Goal: Task Accomplishment & Management: Manage account settings

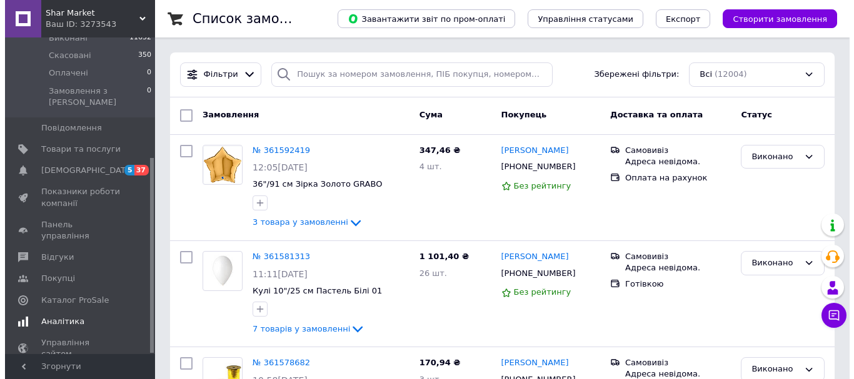
scroll to position [195, 0]
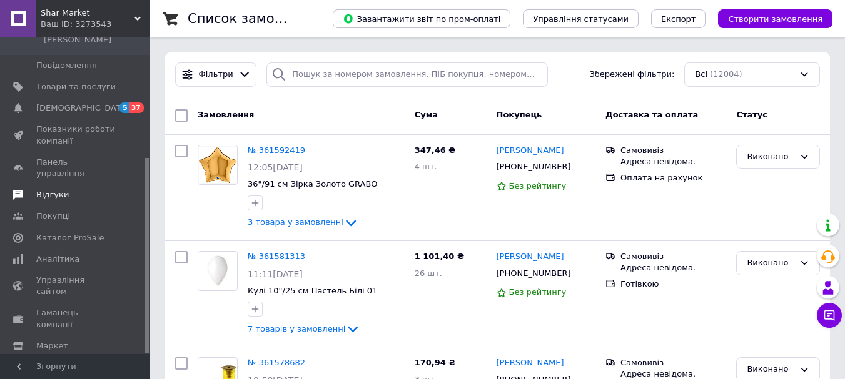
click at [47, 189] on span "Відгуки" at bounding box center [52, 194] width 33 height 11
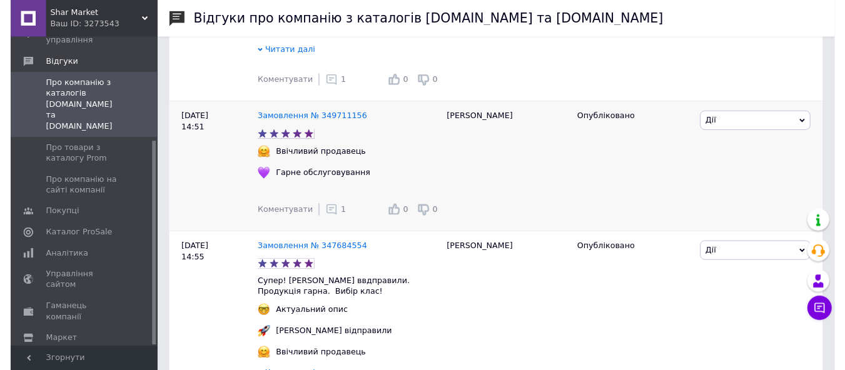
scroll to position [375, 0]
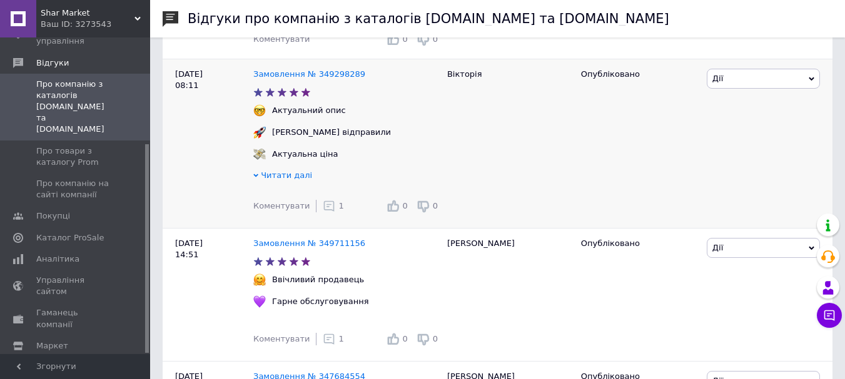
click at [338, 210] on span "1" at bounding box center [340, 205] width 5 height 9
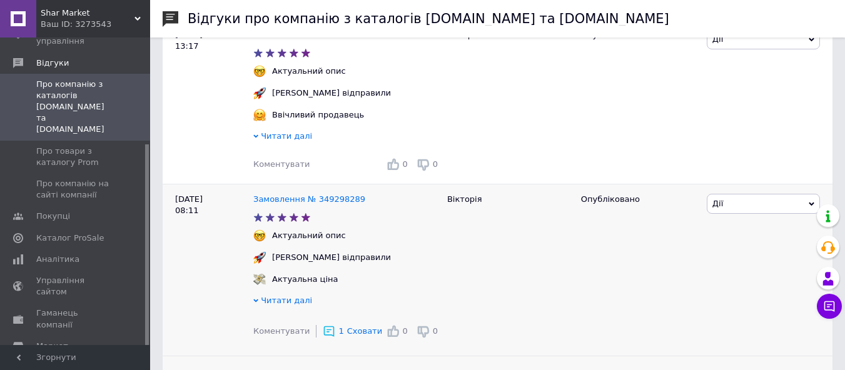
scroll to position [188, 0]
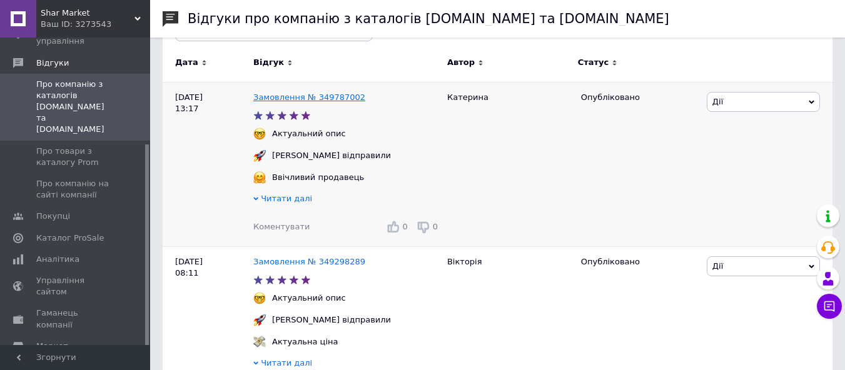
click at [330, 94] on link "Замовлення № 349787002" at bounding box center [309, 97] width 112 height 9
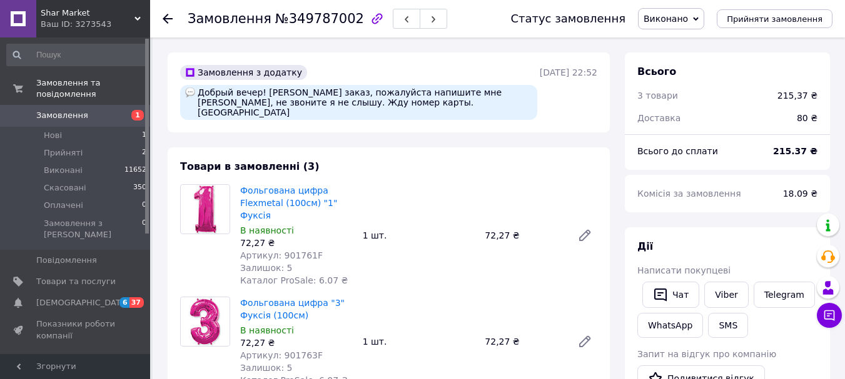
click at [166, 19] on use at bounding box center [168, 19] width 10 height 10
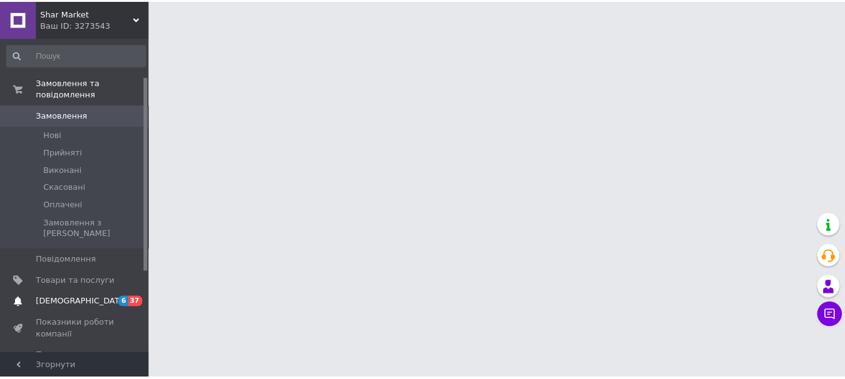
scroll to position [125, 0]
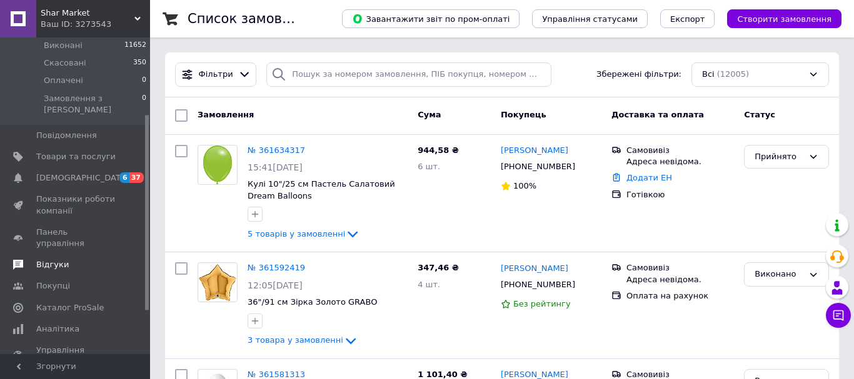
click at [44, 259] on span "Відгуки" at bounding box center [52, 264] width 33 height 11
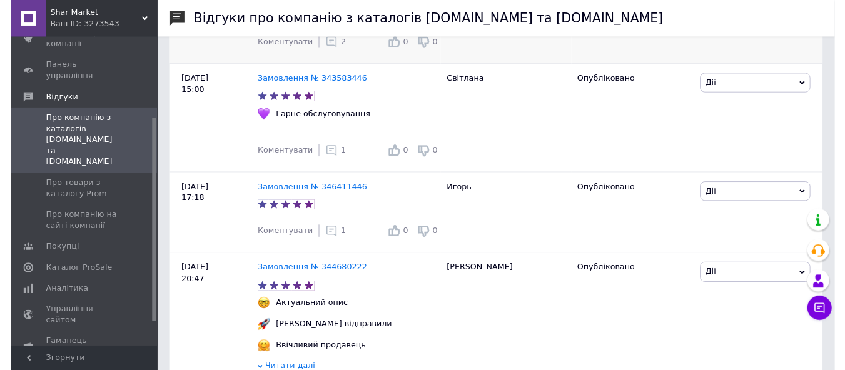
scroll to position [750, 0]
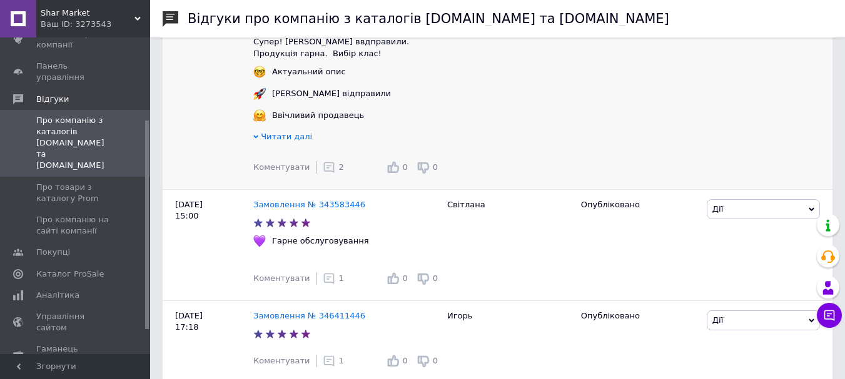
click at [324, 173] on use at bounding box center [329, 168] width 11 height 11
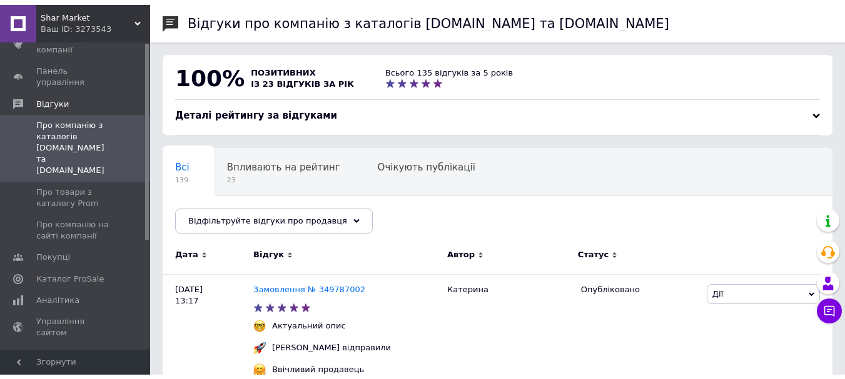
scroll to position [0, 0]
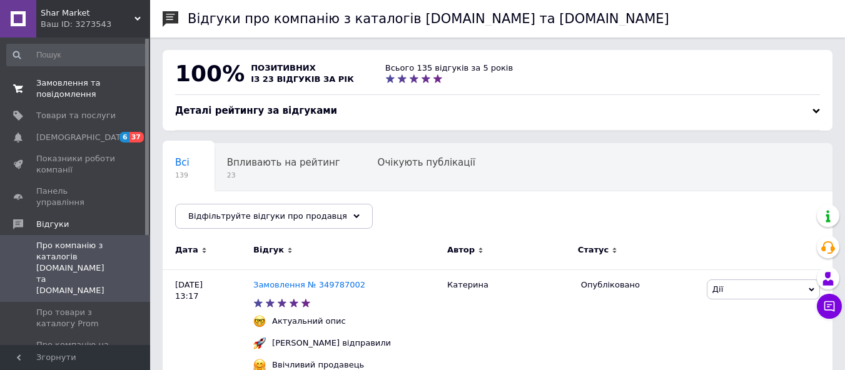
click at [59, 82] on span "Замовлення та повідомлення" at bounding box center [75, 89] width 79 height 23
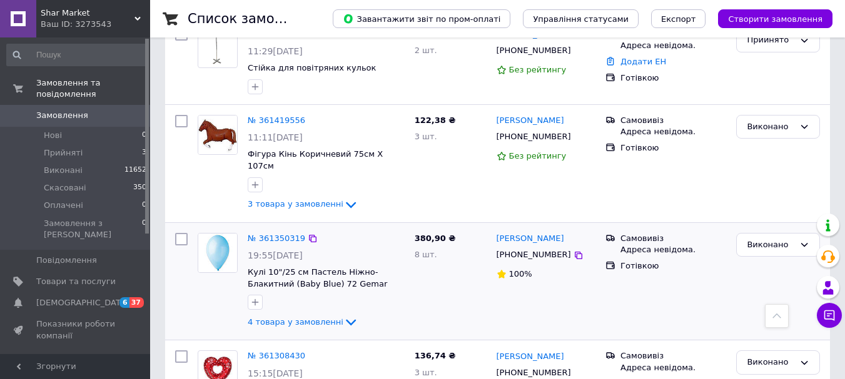
scroll to position [688, 0]
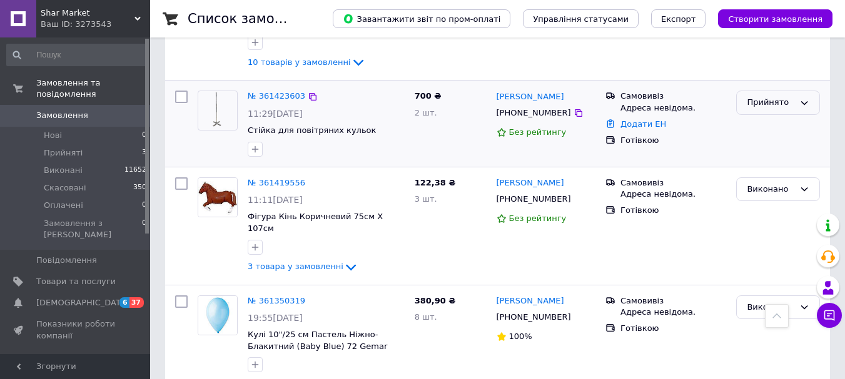
click at [807, 98] on icon at bounding box center [804, 103] width 10 height 10
click at [773, 118] on li "Виконано" at bounding box center [777, 129] width 83 height 23
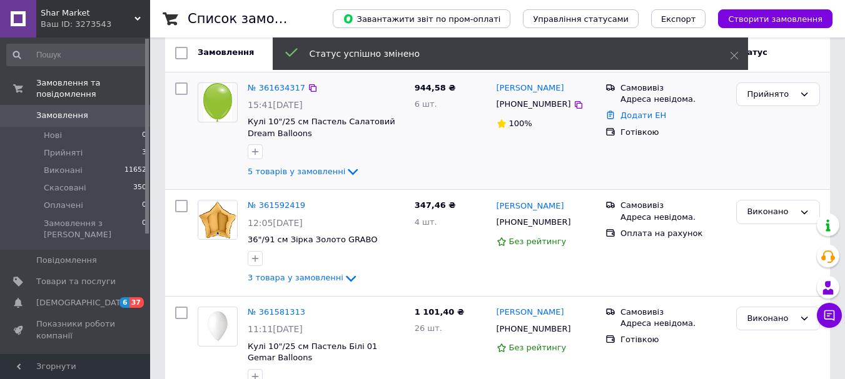
scroll to position [0, 0]
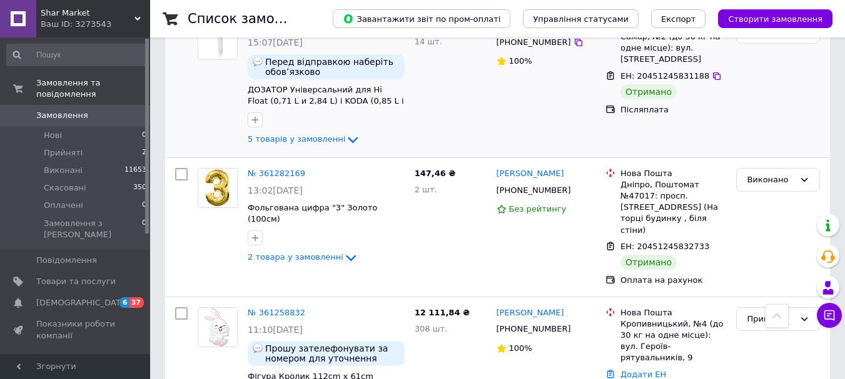
scroll to position [1250, 0]
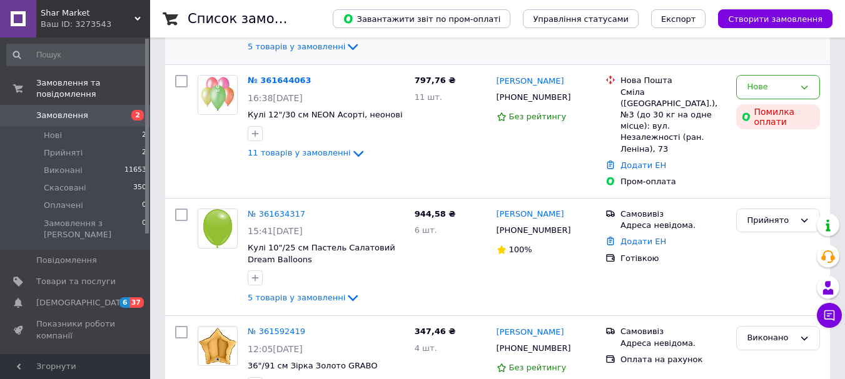
scroll to position [125, 0]
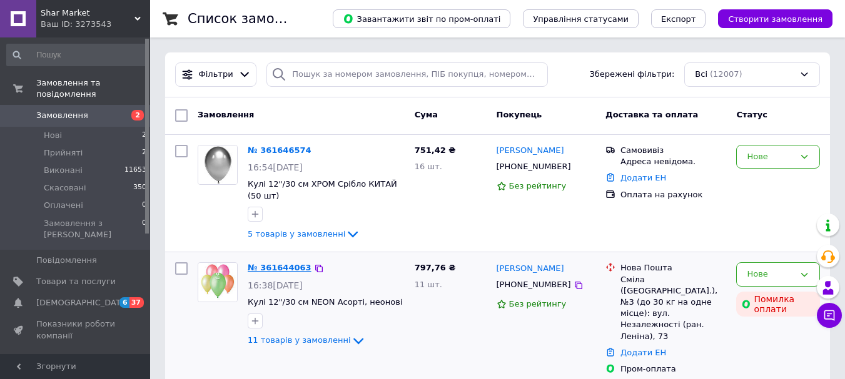
click at [286, 267] on link "№ 361644063" at bounding box center [280, 267] width 64 height 9
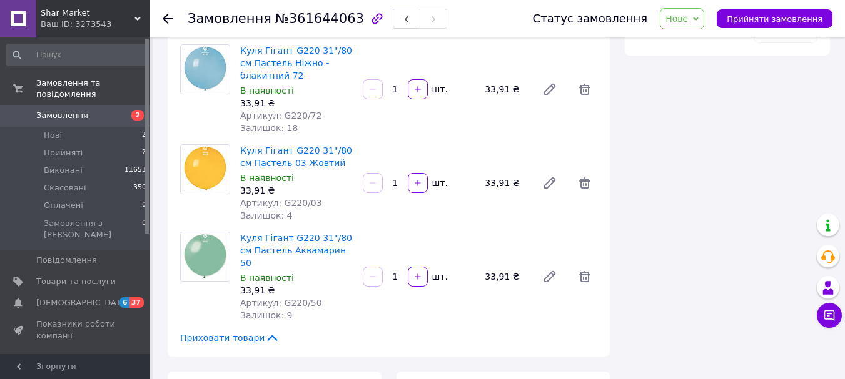
scroll to position [1000, 0]
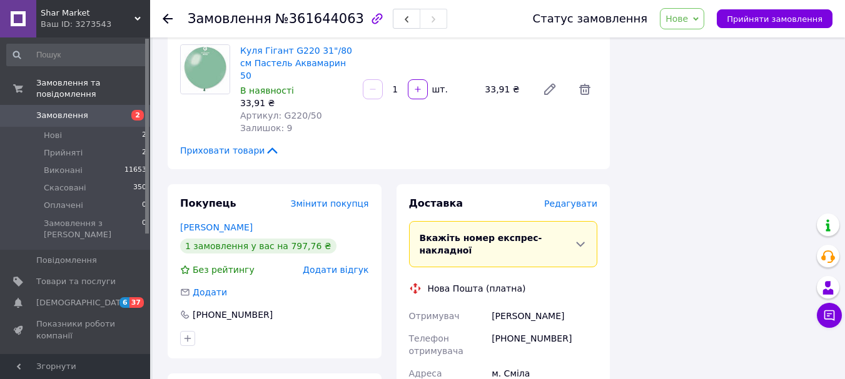
click at [580, 199] on span "Редагувати" at bounding box center [570, 204] width 53 height 10
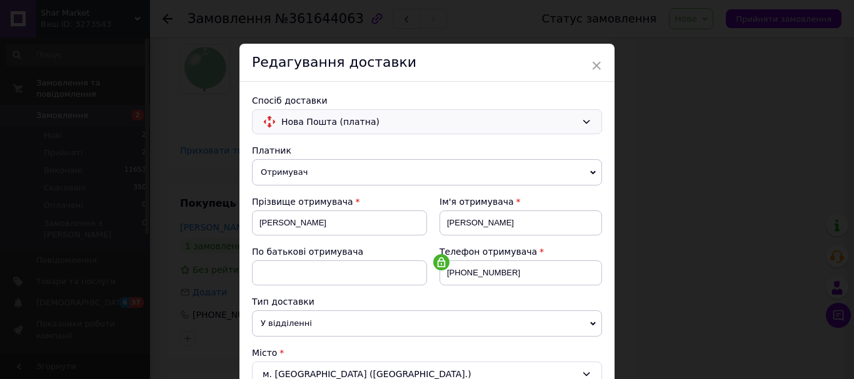
click at [586, 121] on icon at bounding box center [586, 122] width 10 height 10
click at [593, 66] on span "×" at bounding box center [596, 65] width 11 height 21
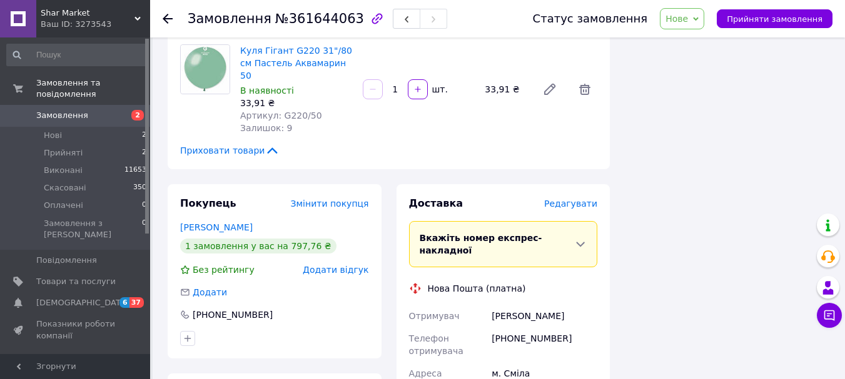
scroll to position [1188, 0]
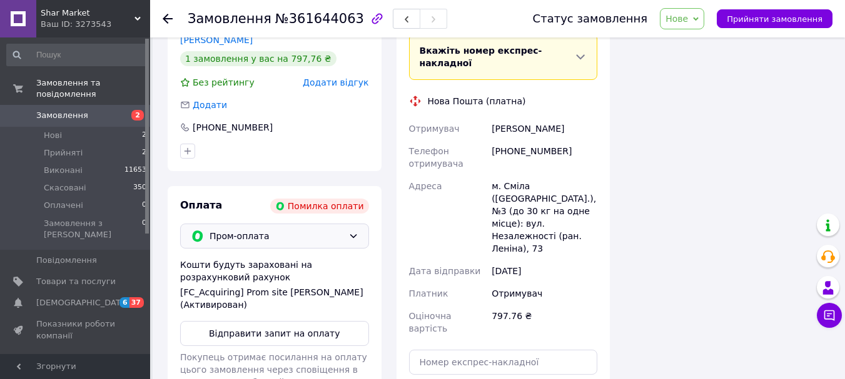
click at [353, 231] on icon at bounding box center [353, 236] width 10 height 10
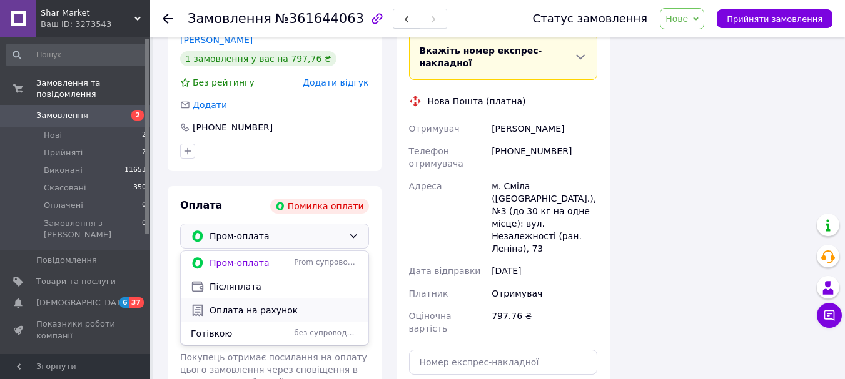
click at [238, 304] on span "Оплата на рахунок" at bounding box center [283, 310] width 149 height 13
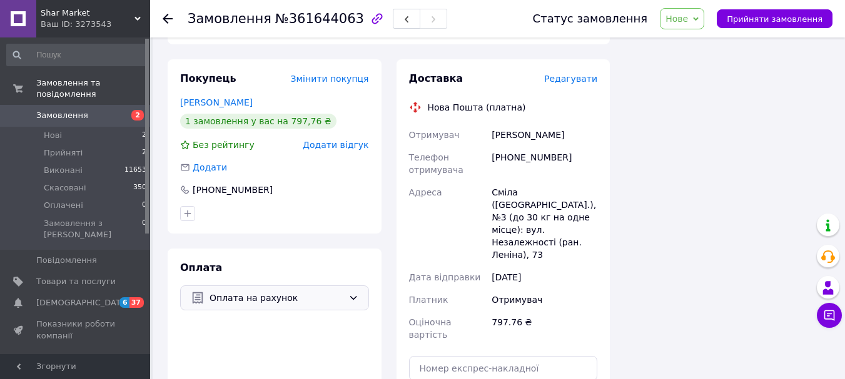
scroll to position [938, 0]
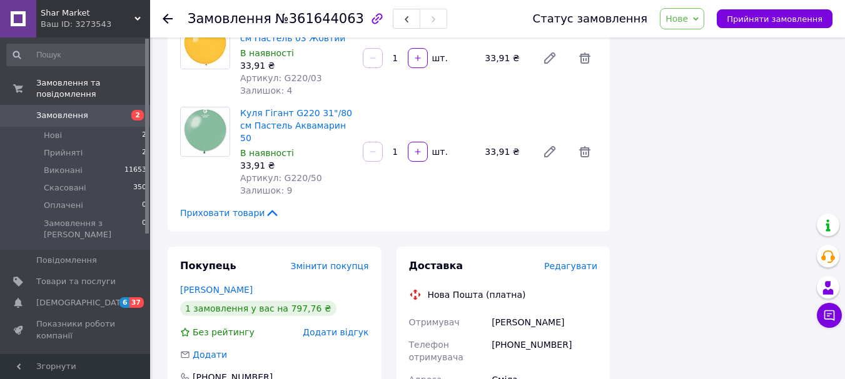
click at [580, 261] on span "Редагувати" at bounding box center [570, 266] width 53 height 10
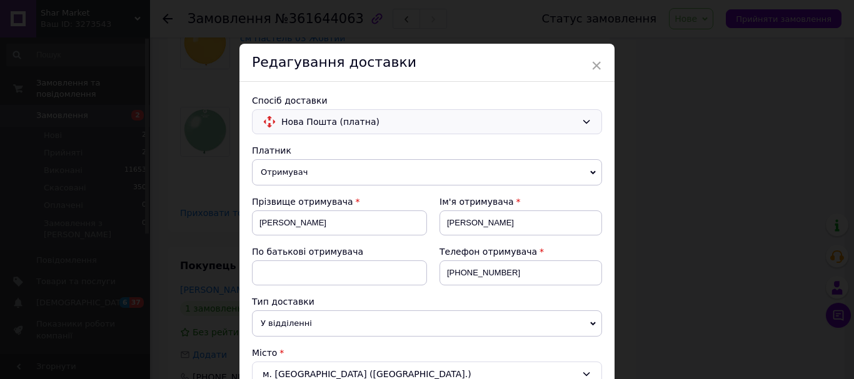
click at [584, 118] on icon at bounding box center [586, 122] width 10 height 10
click at [673, 96] on div "× Редагування доставки Спосіб доставки Нова Пошта (платна) Платник Отримувач Ві…" at bounding box center [427, 189] width 854 height 379
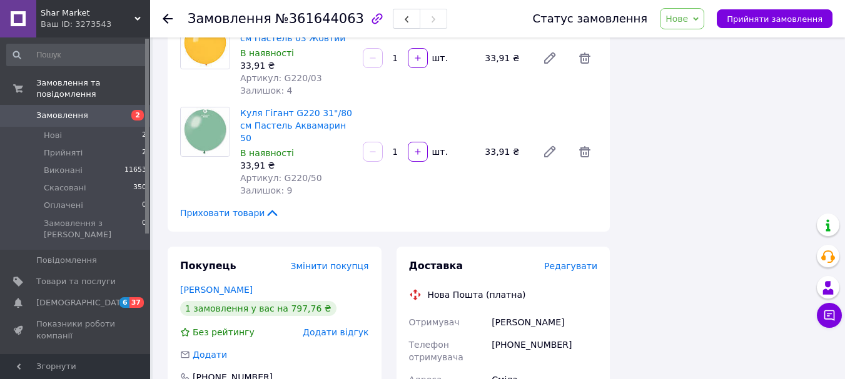
click at [169, 20] on icon at bounding box center [168, 19] width 10 height 10
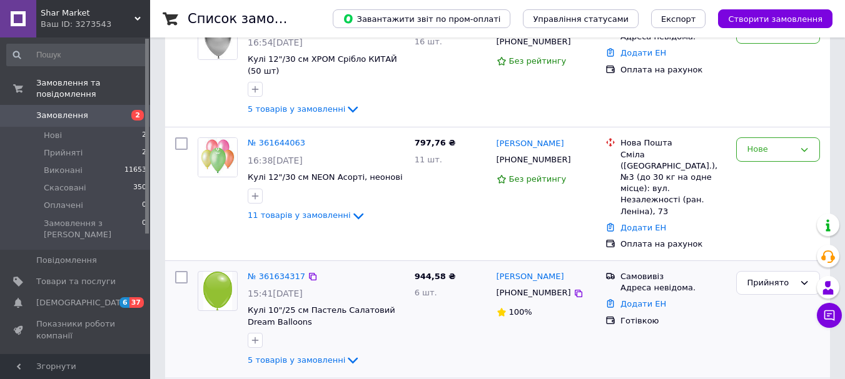
scroll to position [188, 0]
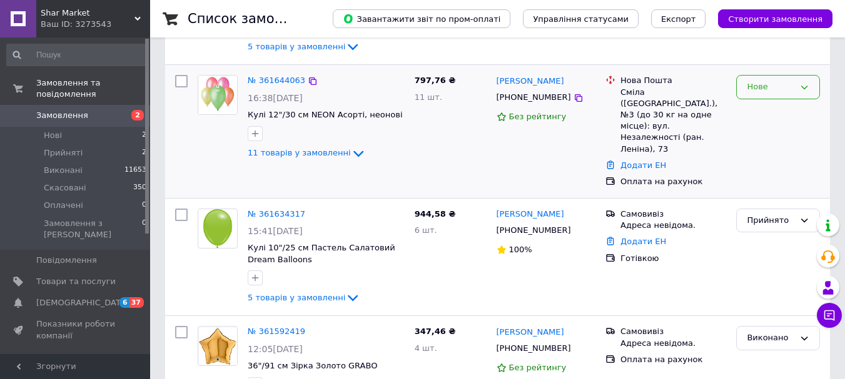
click at [806, 88] on icon at bounding box center [804, 88] width 10 height 10
click at [766, 113] on li "Прийнято" at bounding box center [777, 113] width 83 height 23
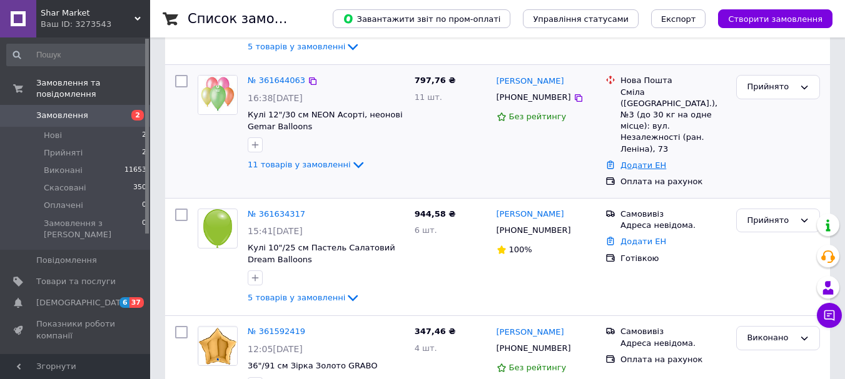
click at [639, 161] on link "Додати ЕН" at bounding box center [643, 165] width 46 height 9
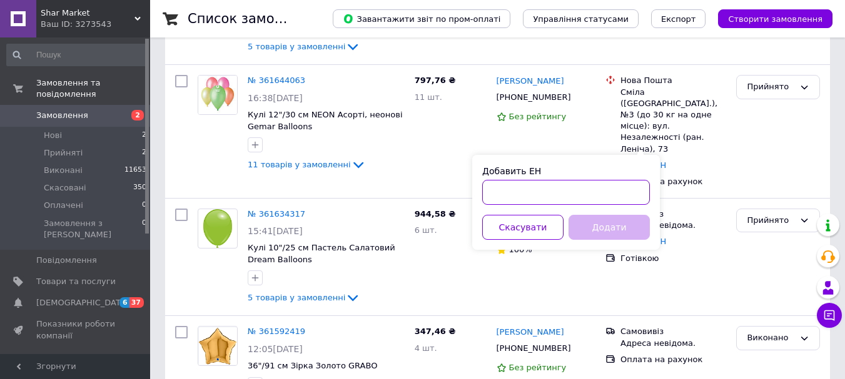
click at [512, 188] on input "Добавить ЕН" at bounding box center [566, 192] width 168 height 25
paste input "20451247397876"
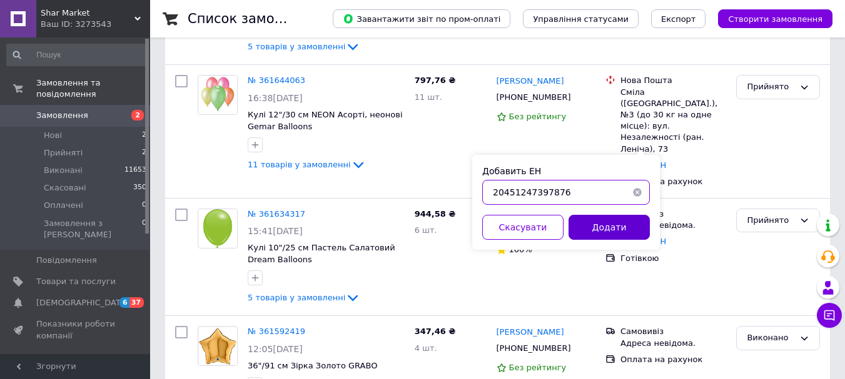
type input "20451247397876"
click at [598, 234] on button "Додати" at bounding box center [608, 227] width 81 height 25
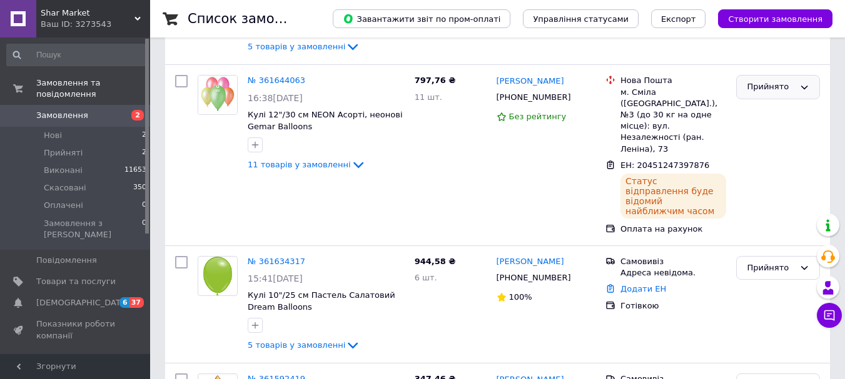
click at [805, 88] on icon at bounding box center [804, 88] width 7 height 4
click at [763, 113] on li "Виконано" at bounding box center [777, 113] width 83 height 23
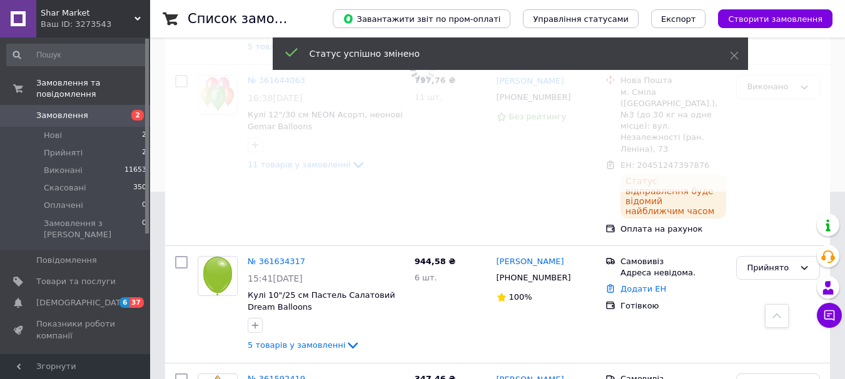
scroll to position [250, 0]
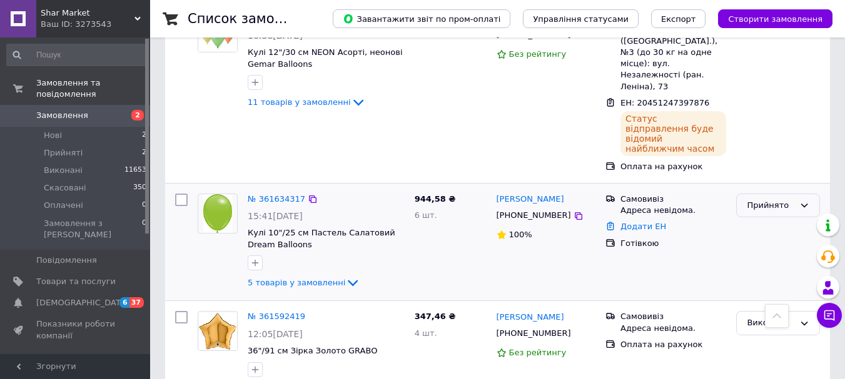
click at [804, 201] on icon at bounding box center [804, 206] width 10 height 10
click at [768, 220] on li "Виконано" at bounding box center [777, 231] width 83 height 23
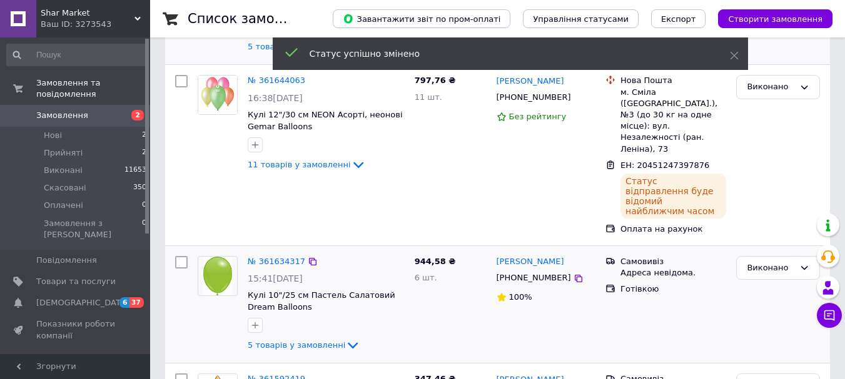
scroll to position [63, 0]
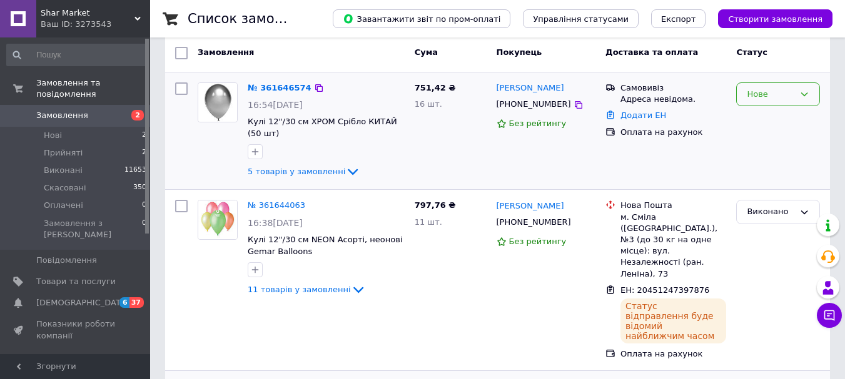
click at [801, 94] on icon at bounding box center [804, 94] width 10 height 10
click at [761, 121] on li "Прийнято" at bounding box center [777, 120] width 83 height 23
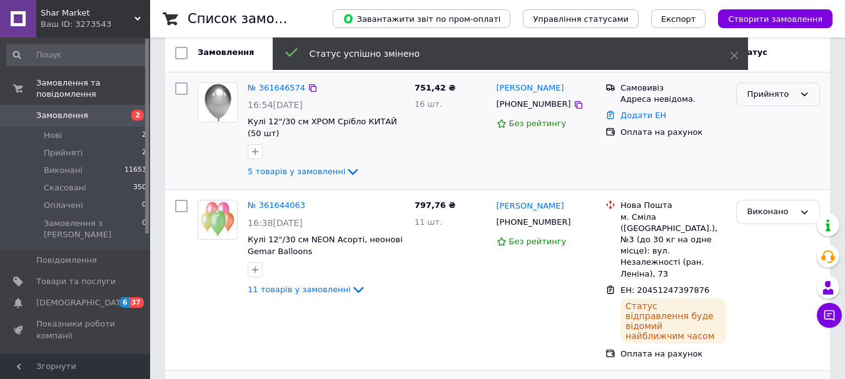
click at [804, 93] on icon at bounding box center [804, 94] width 10 height 10
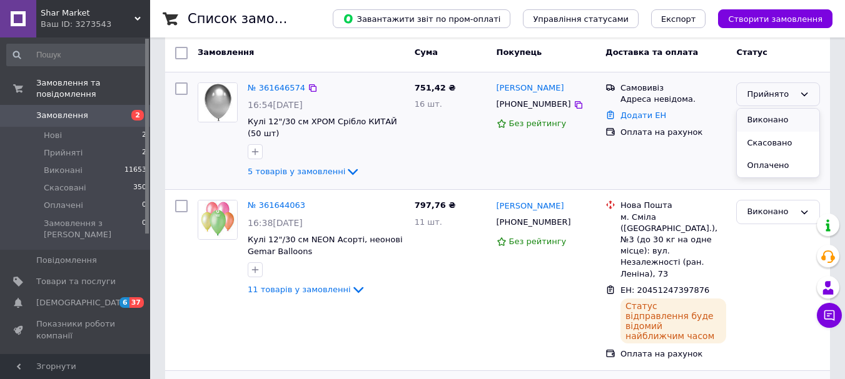
click at [751, 119] on li "Виконано" at bounding box center [777, 120] width 83 height 23
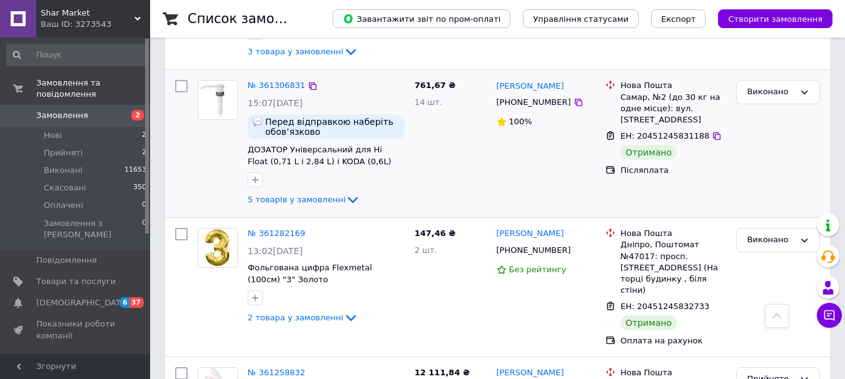
scroll to position [1563, 0]
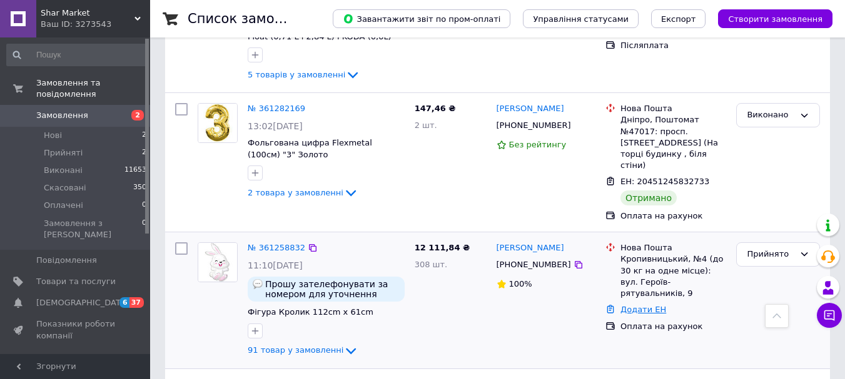
click at [634, 305] on link "Додати ЕН" at bounding box center [643, 309] width 46 height 9
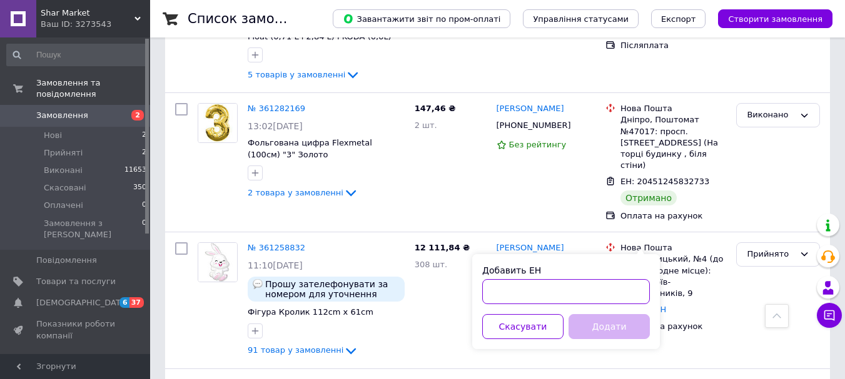
click at [506, 294] on input "Добавить ЕН" at bounding box center [566, 291] width 168 height 25
paste input "20451247354226"
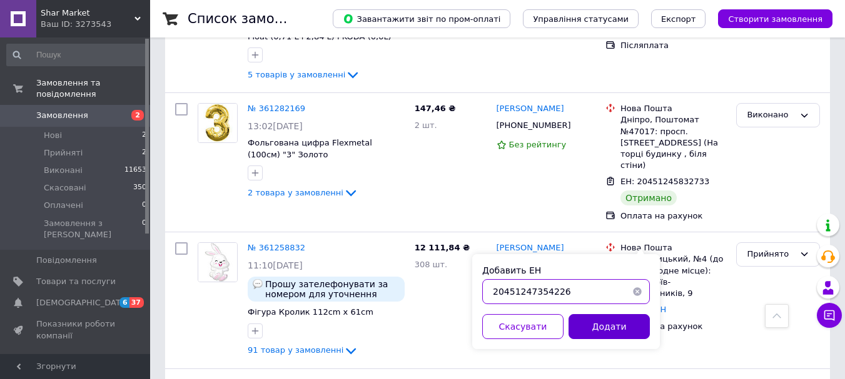
type input "20451247354226"
click at [580, 330] on button "Додати" at bounding box center [608, 326] width 81 height 25
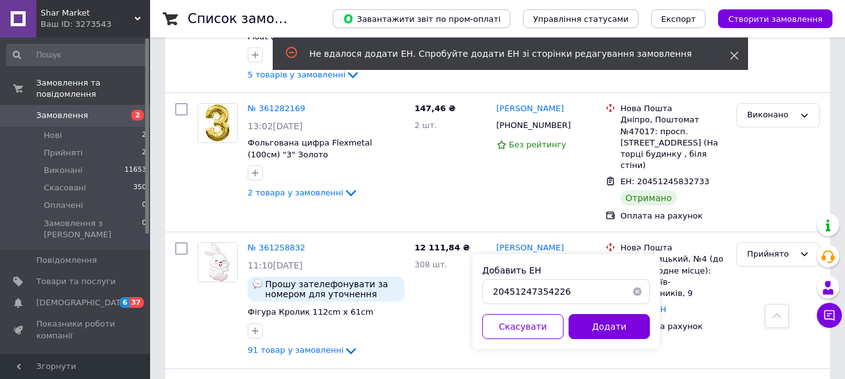
click at [732, 54] on use at bounding box center [734, 56] width 8 height 8
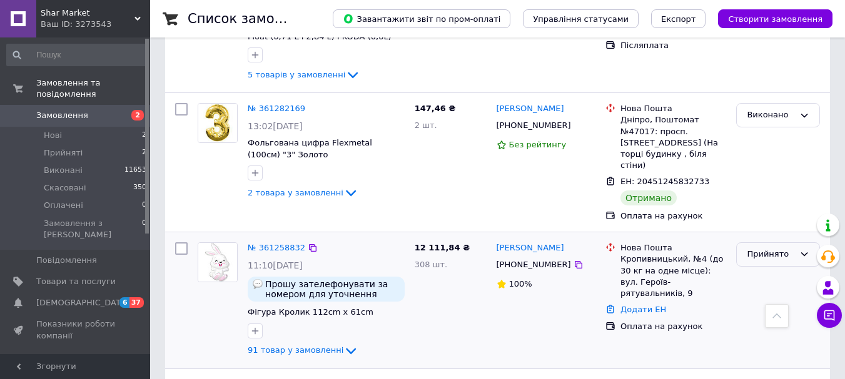
click at [805, 249] on icon at bounding box center [804, 254] width 10 height 10
click at [769, 269] on li "Виконано" at bounding box center [777, 280] width 83 height 23
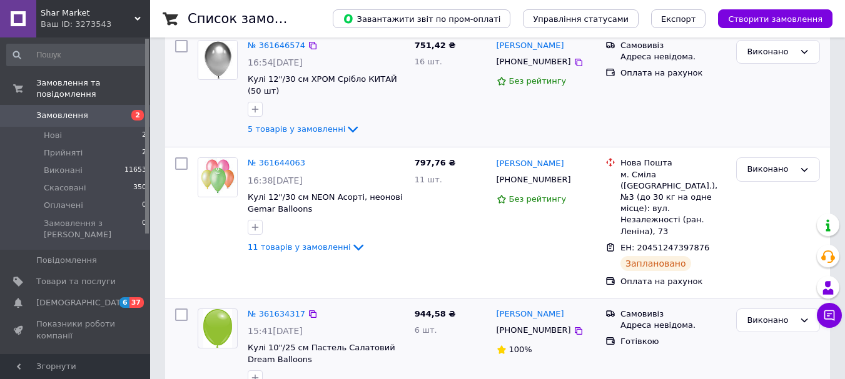
scroll to position [0, 0]
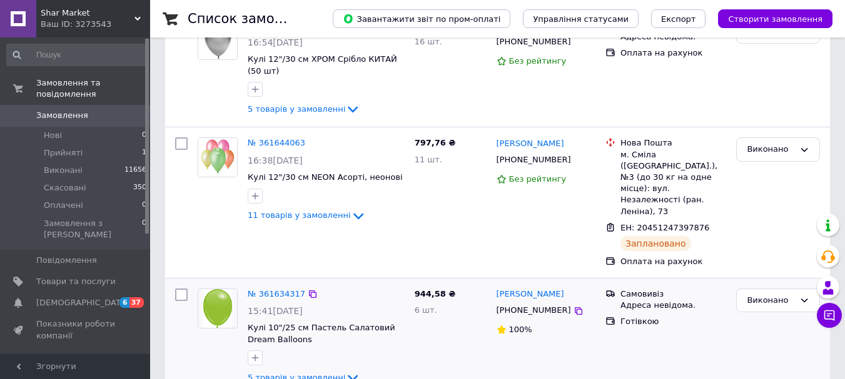
scroll to position [188, 0]
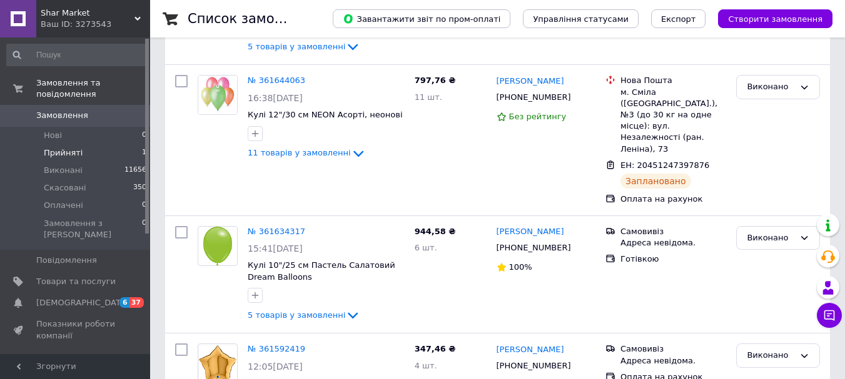
click at [73, 148] on span "Прийняті" at bounding box center [63, 153] width 39 height 11
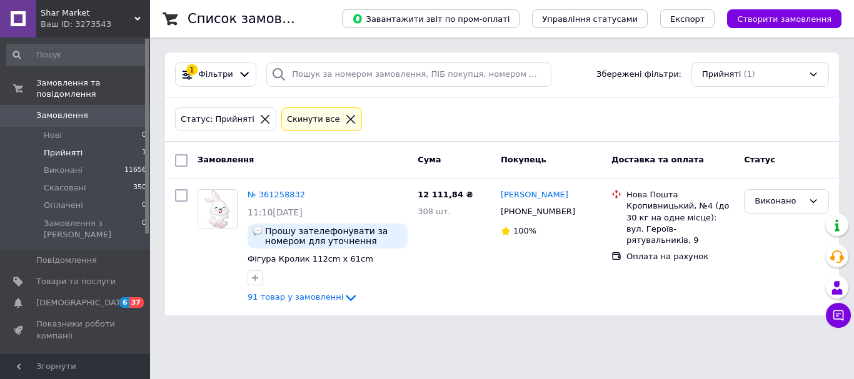
click at [56, 110] on span "Замовлення" at bounding box center [62, 115] width 52 height 11
